Goal: Task Accomplishment & Management: Manage account settings

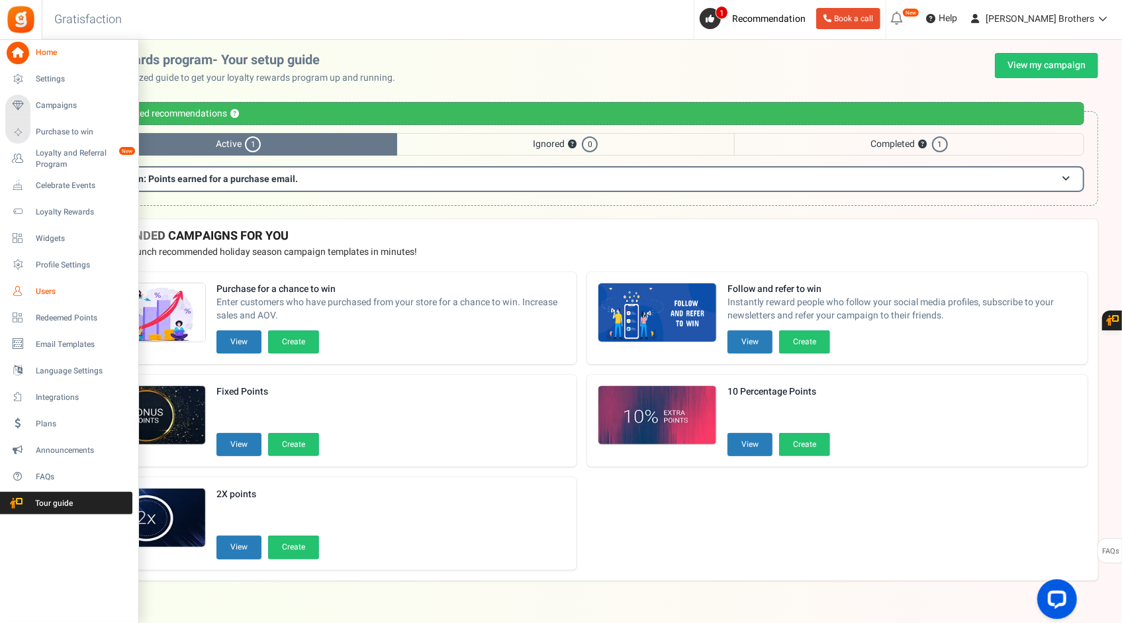
click at [52, 291] on span "Users" at bounding box center [82, 291] width 93 height 11
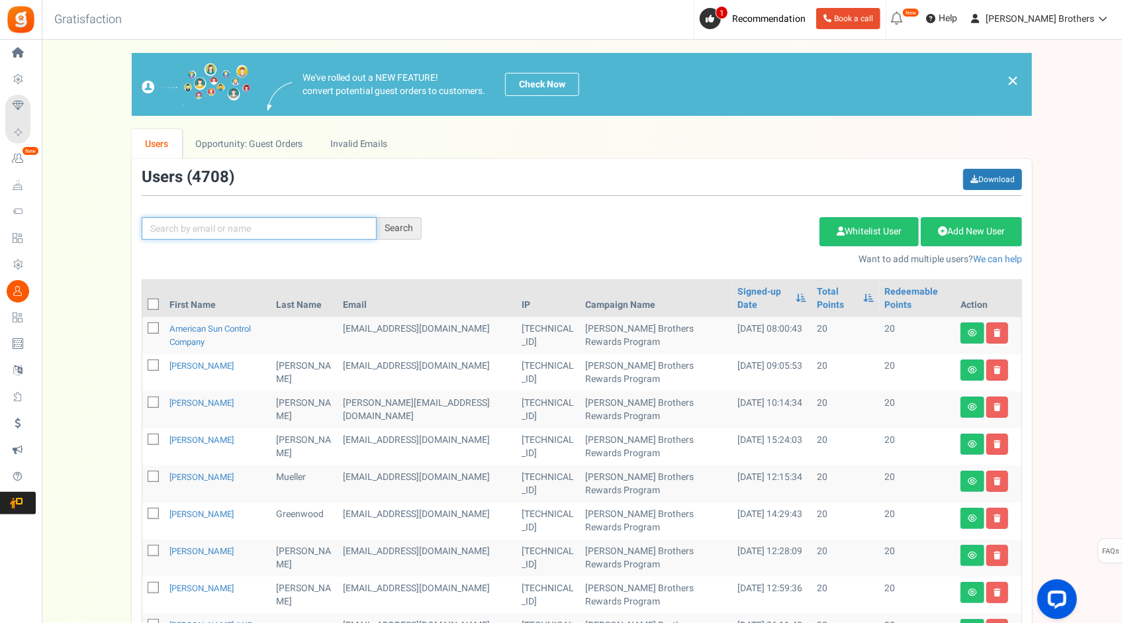
click at [273, 228] on input "text" at bounding box center [259, 228] width 235 height 23
paste input "[EMAIL_ADDRESS][DOMAIN_NAME]"
click at [275, 227] on input "[EMAIL_ADDRESS][DOMAIN_NAME]" at bounding box center [259, 228] width 235 height 23
type input "[EMAIL_ADDRESS][DOMAIN_NAME]"
click at [410, 233] on div "Search" at bounding box center [399, 228] width 45 height 23
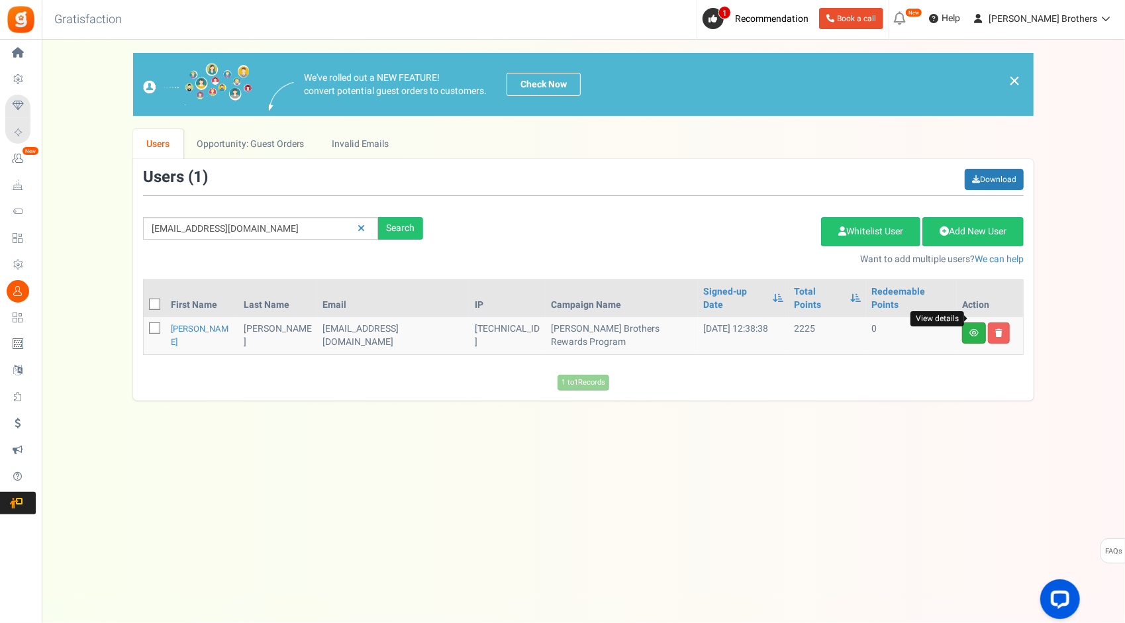
click at [973, 329] on icon at bounding box center [973, 333] width 9 height 8
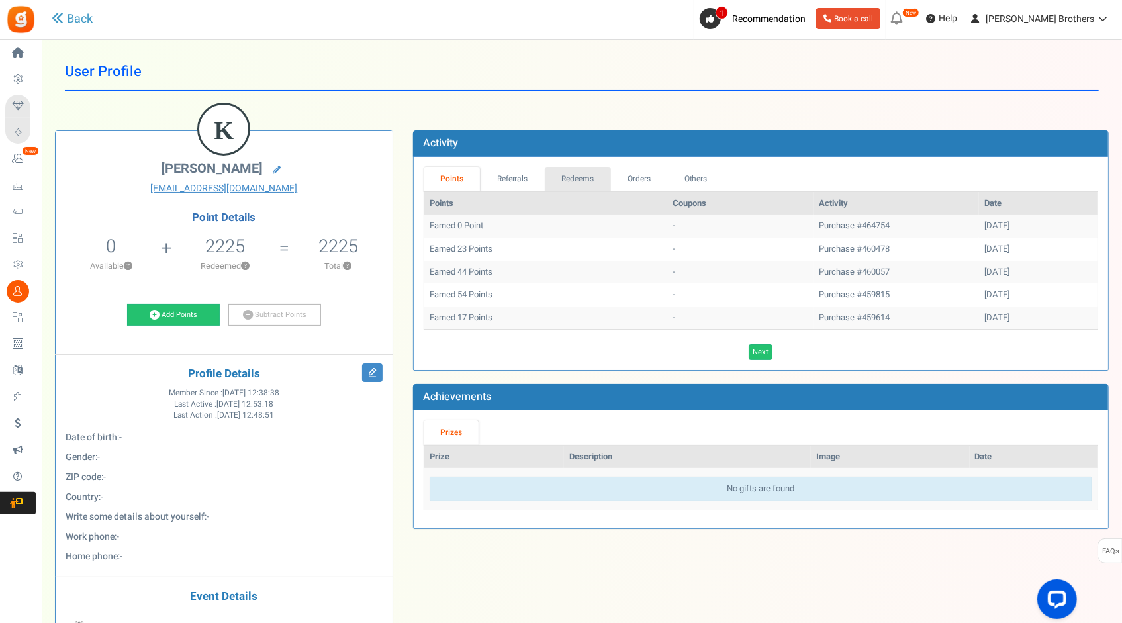
click at [590, 179] on link "Redeems" at bounding box center [578, 179] width 66 height 24
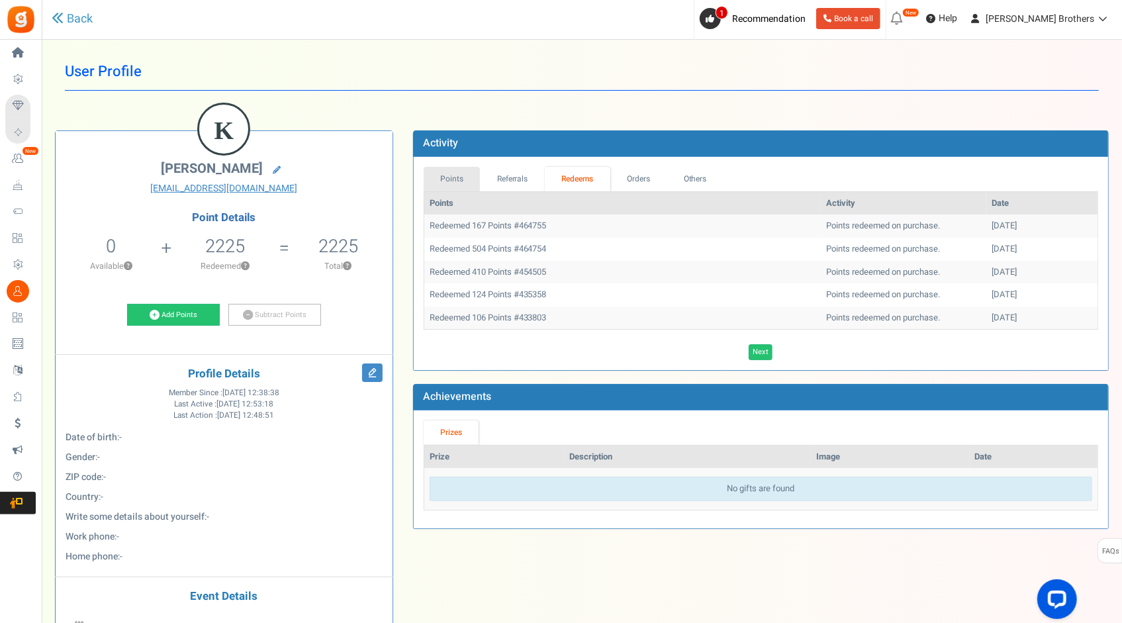
click at [458, 169] on link "Points" at bounding box center [452, 179] width 57 height 24
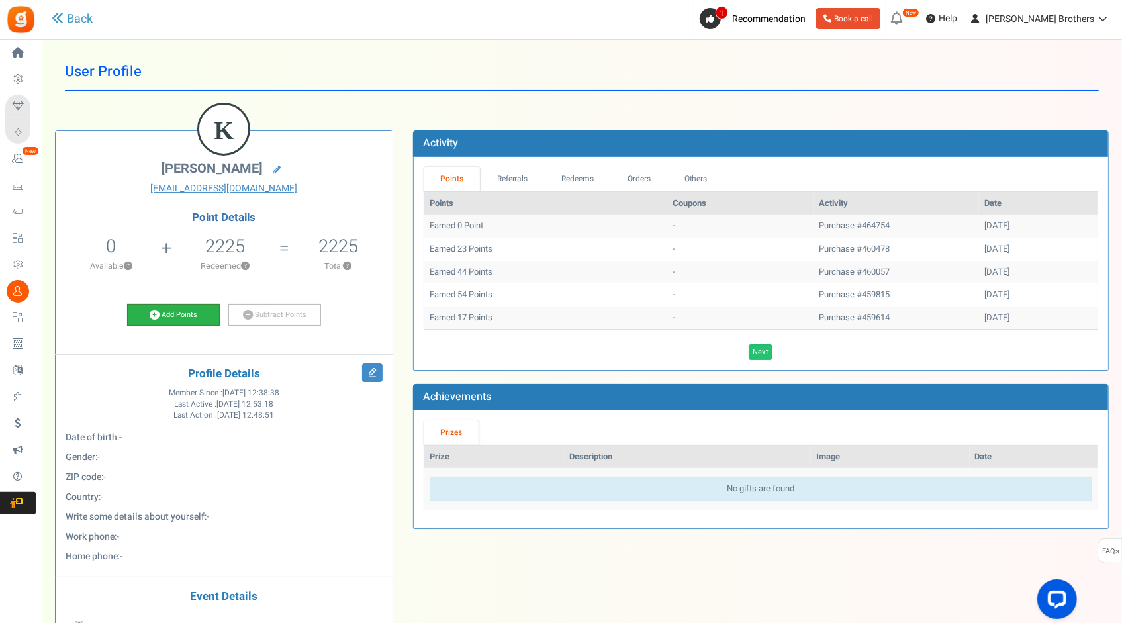
click at [179, 315] on link "Add Points" at bounding box center [173, 315] width 93 height 23
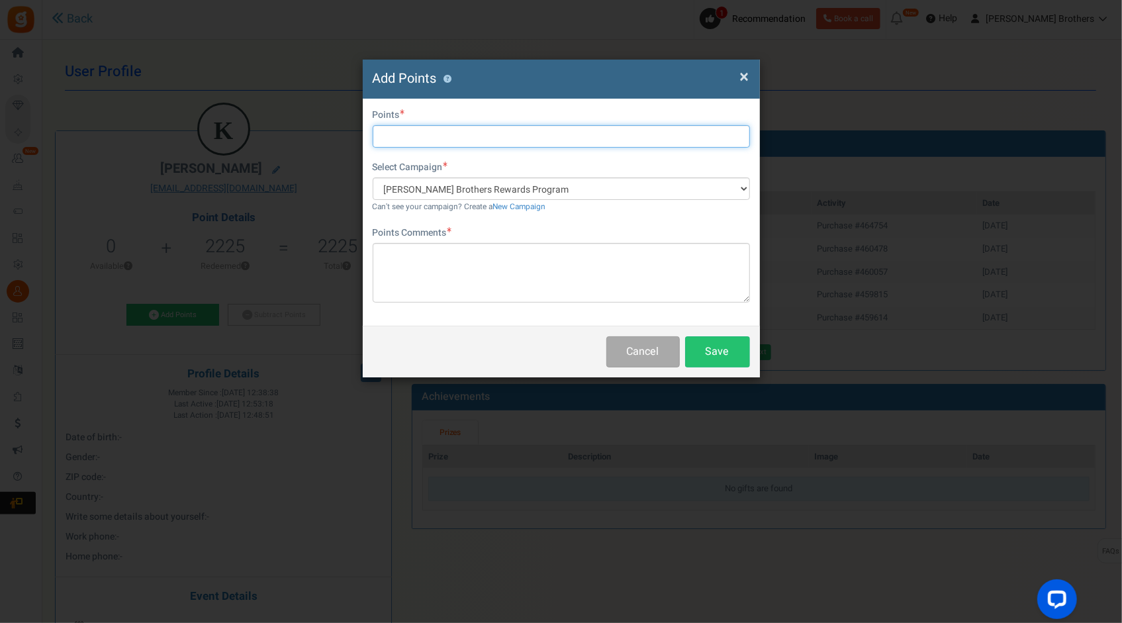
click at [536, 132] on input "text" at bounding box center [561, 136] width 377 height 23
type input "19"
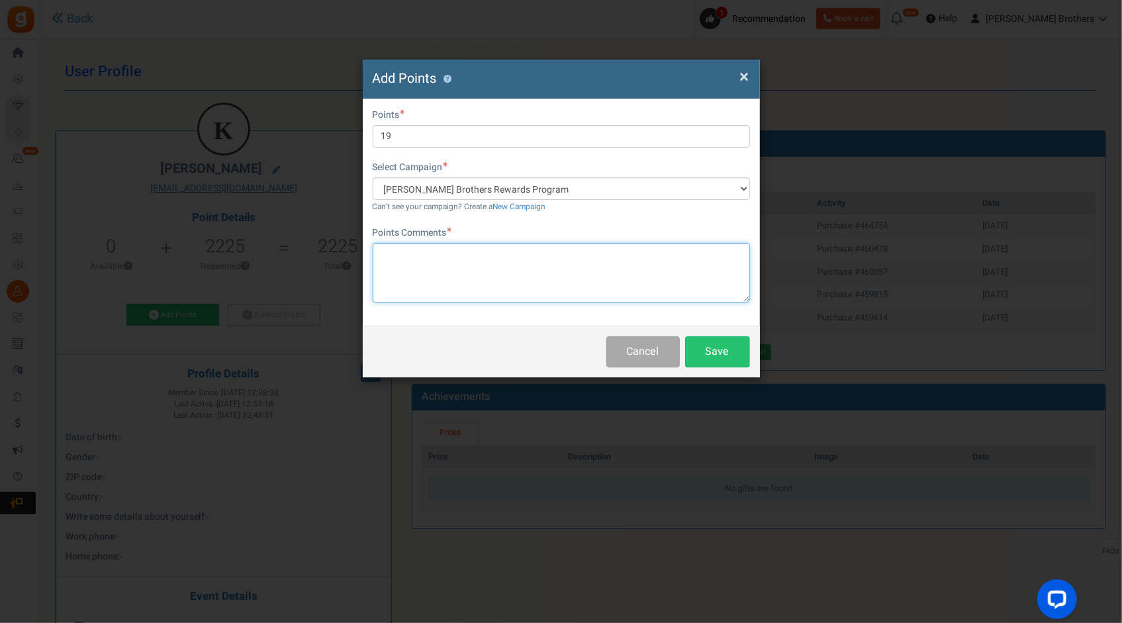
click at [518, 252] on textarea at bounding box center [561, 273] width 377 height 60
drag, startPoint x: 493, startPoint y: 266, endPoint x: 518, endPoint y: 245, distance: 32.4
click at [493, 266] on textarea "To enrich screen reader interactions, please activate Accessibility in Grammarl…" at bounding box center [561, 273] width 377 height 60
paste textarea "Web order 464754"
click at [528, 255] on textarea "Web order 464754" at bounding box center [561, 273] width 377 height 60
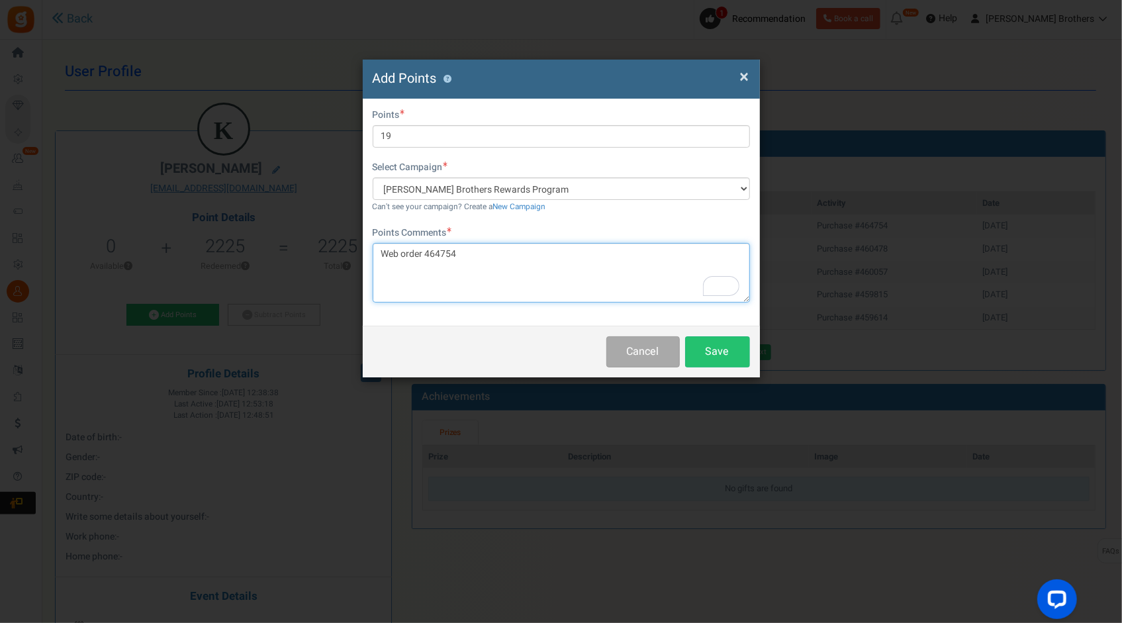
paste textarea "used $503.57"
click at [521, 255] on textarea "Web order 464754 used $503.57 but changed rings size" at bounding box center [561, 273] width 377 height 60
click at [585, 252] on textarea "Web order 464754 used $503.57, but changed rings size" at bounding box center [561, 273] width 377 height 60
click at [580, 256] on textarea "Web order 464754 used $503.57, but changed rings size" at bounding box center [561, 273] width 377 height 60
click at [622, 251] on textarea "Web order 464754 used $503.57, but changed ring size" at bounding box center [561, 273] width 377 height 60
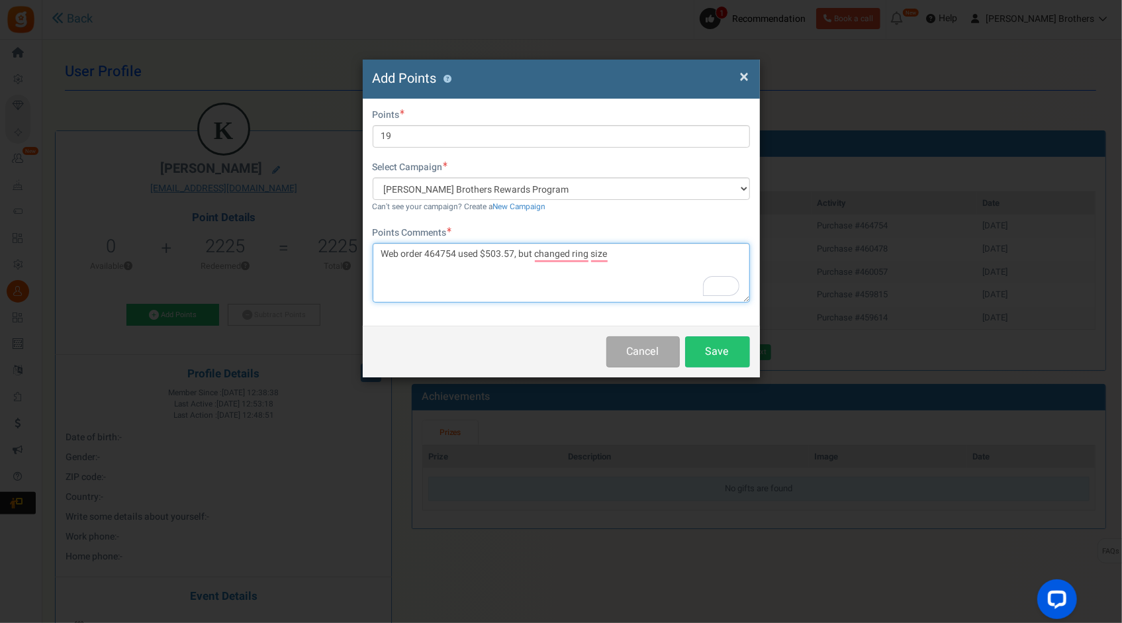
click at [667, 251] on textarea "Web order 464754 used $503.57, but changed ring size" at bounding box center [561, 273] width 377 height 60
click at [739, 246] on textarea "Web order 464754 used $503.57, but changed ring size and changed the costs to" at bounding box center [561, 273] width 377 height 60
paste textarea "$484.39"
click at [481, 253] on textarea "Web order 464754 used $503.57, but changed ring size and changed the costs to $…" at bounding box center [561, 273] width 377 height 60
click at [388, 251] on textarea "Web order 464754 used for $503.57, but changed ring size and changed the costs …" at bounding box center [561, 273] width 377 height 60
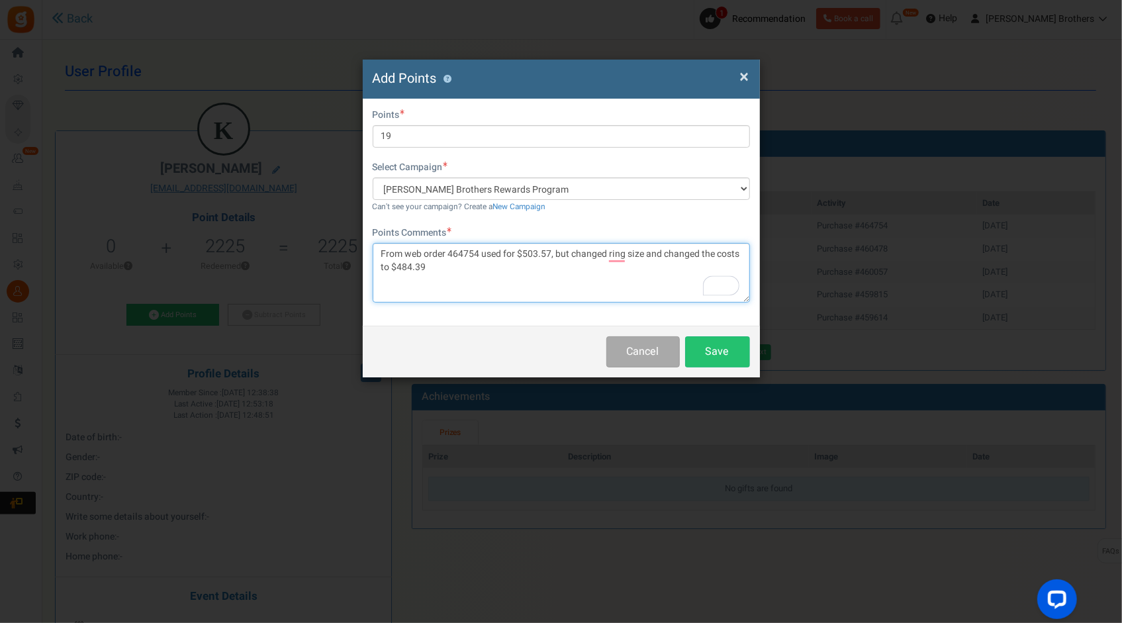
click at [498, 250] on textarea "From web order 464754 used for $503.57, but changed ring size and changed the c…" at bounding box center [561, 273] width 377 height 60
drag, startPoint x: 514, startPoint y: 253, endPoint x: 483, endPoint y: 254, distance: 31.8
click at [483, 254] on textarea "From web order 464754 used for $503.57, but changed ring size and changed the c…" at bounding box center [561, 273] width 377 height 60
drag, startPoint x: 604, startPoint y: 254, endPoint x: 470, endPoint y: 278, distance: 136.6
click at [470, 277] on textarea "From web order 464754. Totals changed from $503.57, but changed ring size and c…" at bounding box center [561, 273] width 377 height 60
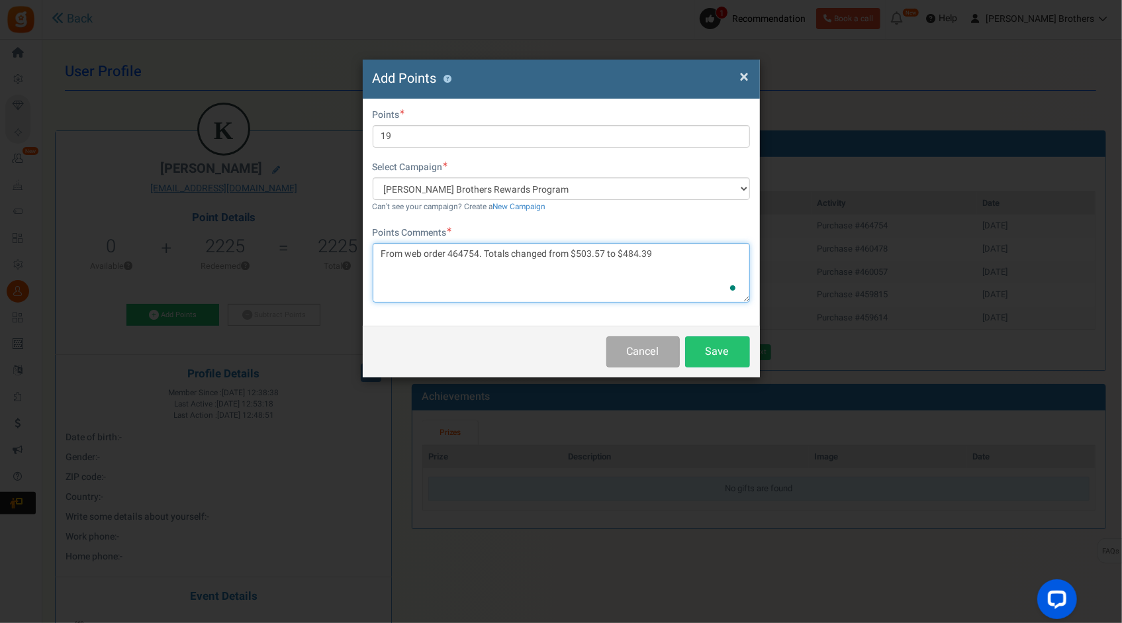
click at [705, 263] on textarea "From web order 464754. Totals changed from $503.57 to $484.39" at bounding box center [561, 273] width 377 height 60
type textarea "From web order 464754. Totals changed from $503.57 to $484.39 --LTV"
click at [724, 355] on button "Save" at bounding box center [717, 351] width 65 height 31
